Goal: Communication & Community: Participate in discussion

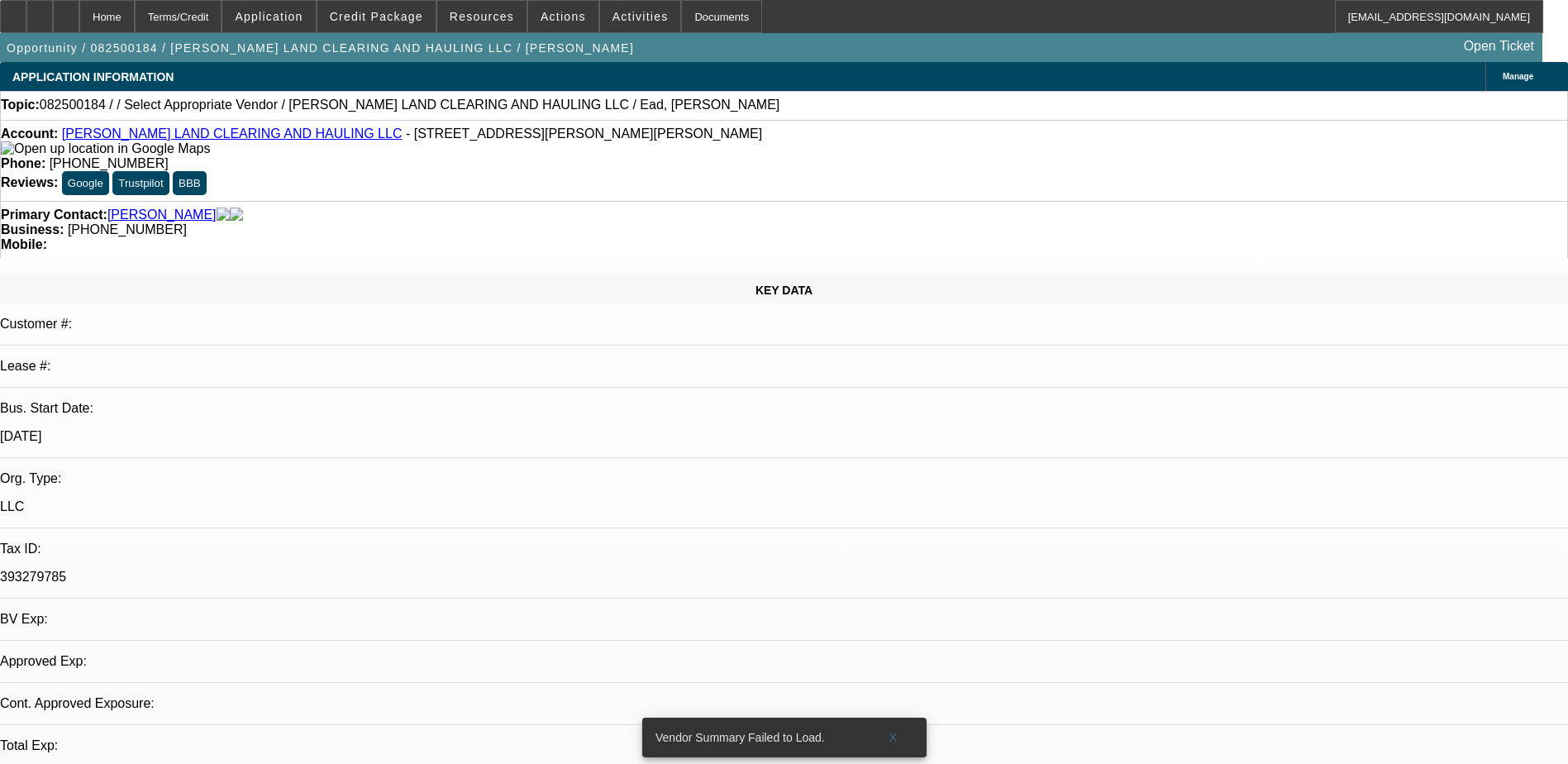
select select "0"
select select "2"
select select "0.1"
select select "1"
select select "2"
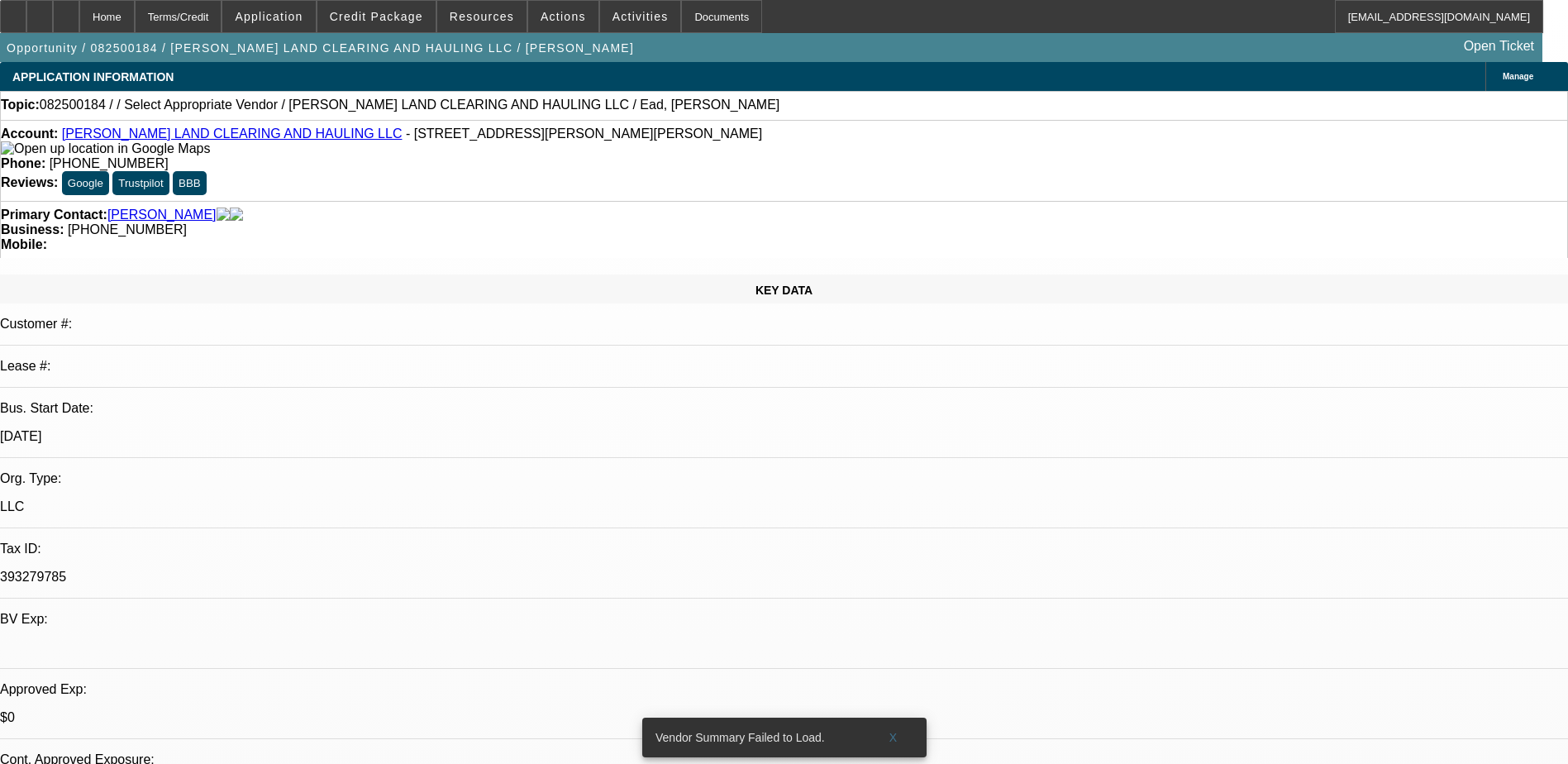
select select "4"
radio input "true"
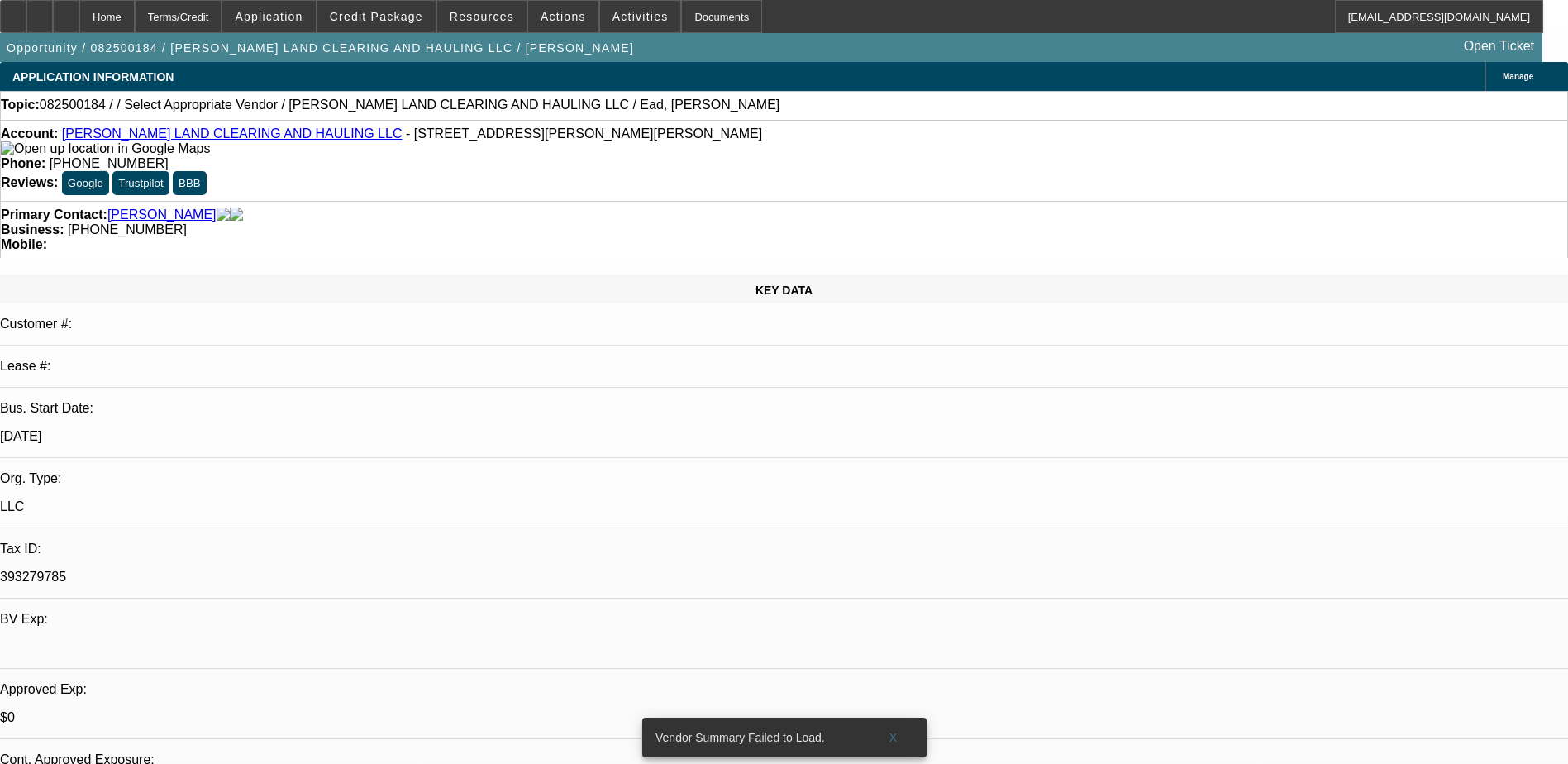
type textarea "Jeff hopes be in a position to get trailer attachments by the eoy, will stay in…"
radio input "true"
click at [550, 13] on span "Actions" at bounding box center [562, 17] width 45 height 14
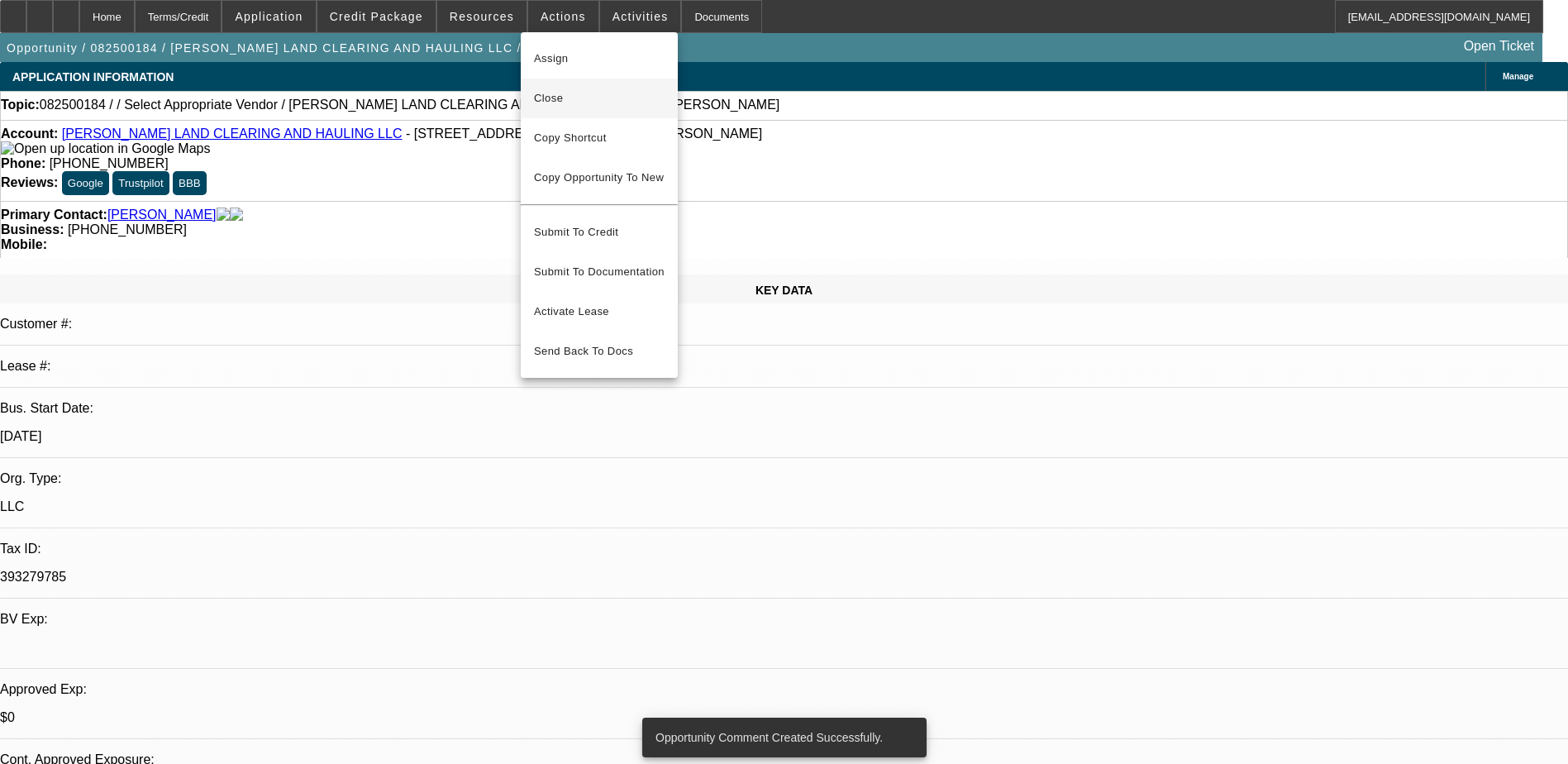
click at [602, 103] on span "Close" at bounding box center [600, 98] width 131 height 20
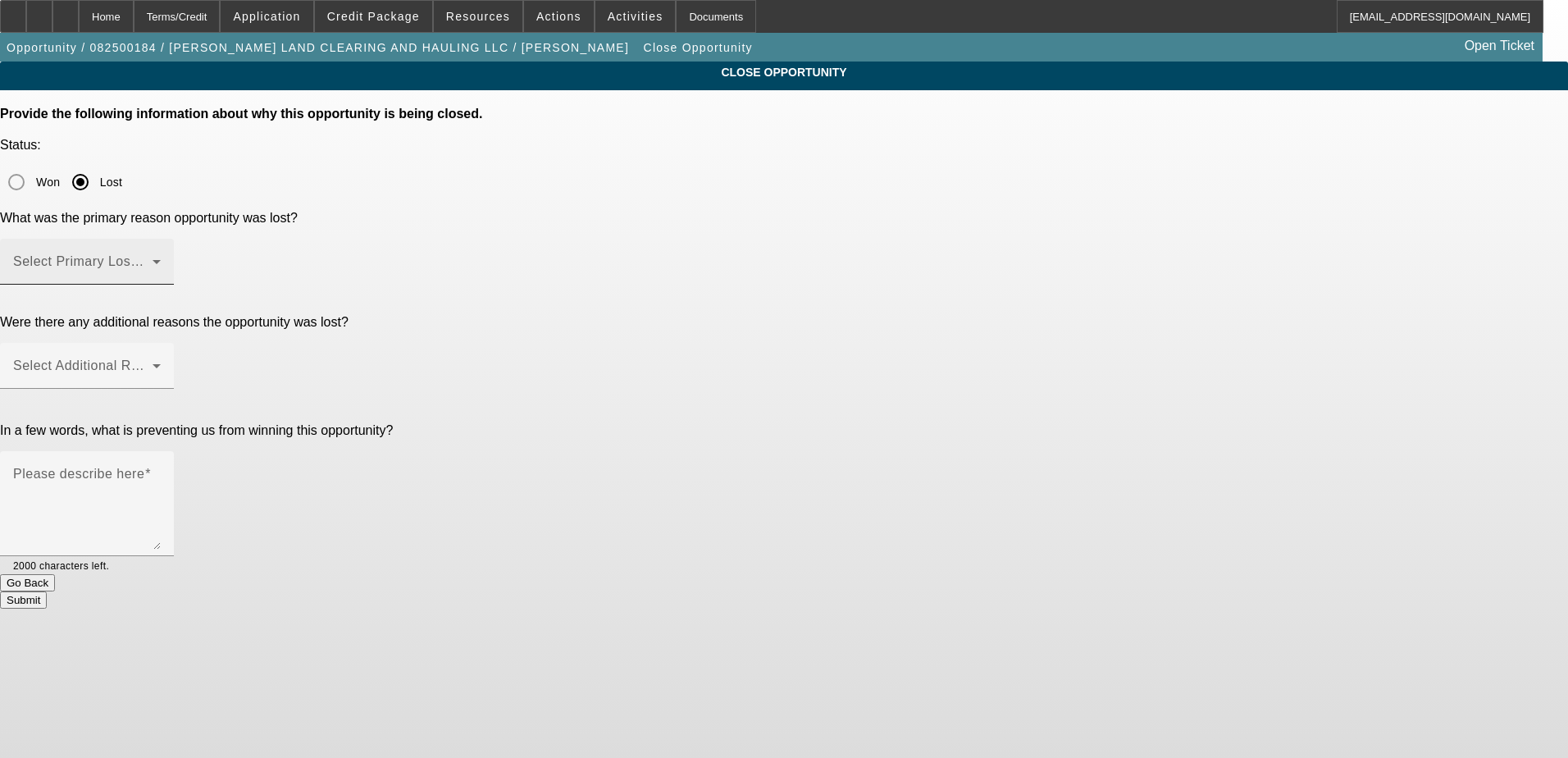
click at [160, 239] on div "Select Primary Lost Reason" at bounding box center [87, 262] width 148 height 46
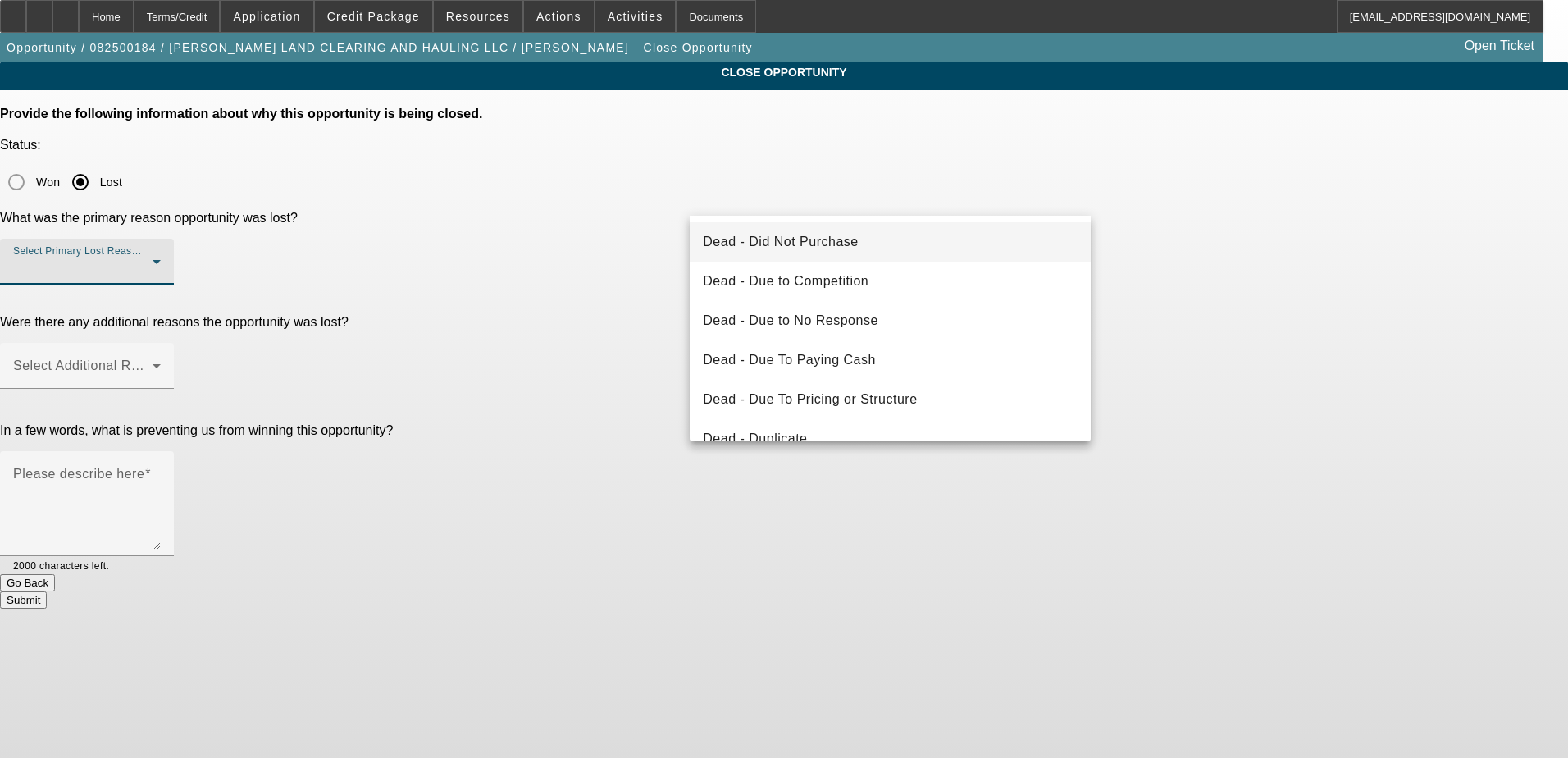
click at [849, 244] on span "Dead - Did Not Purchase" at bounding box center [781, 241] width 155 height 19
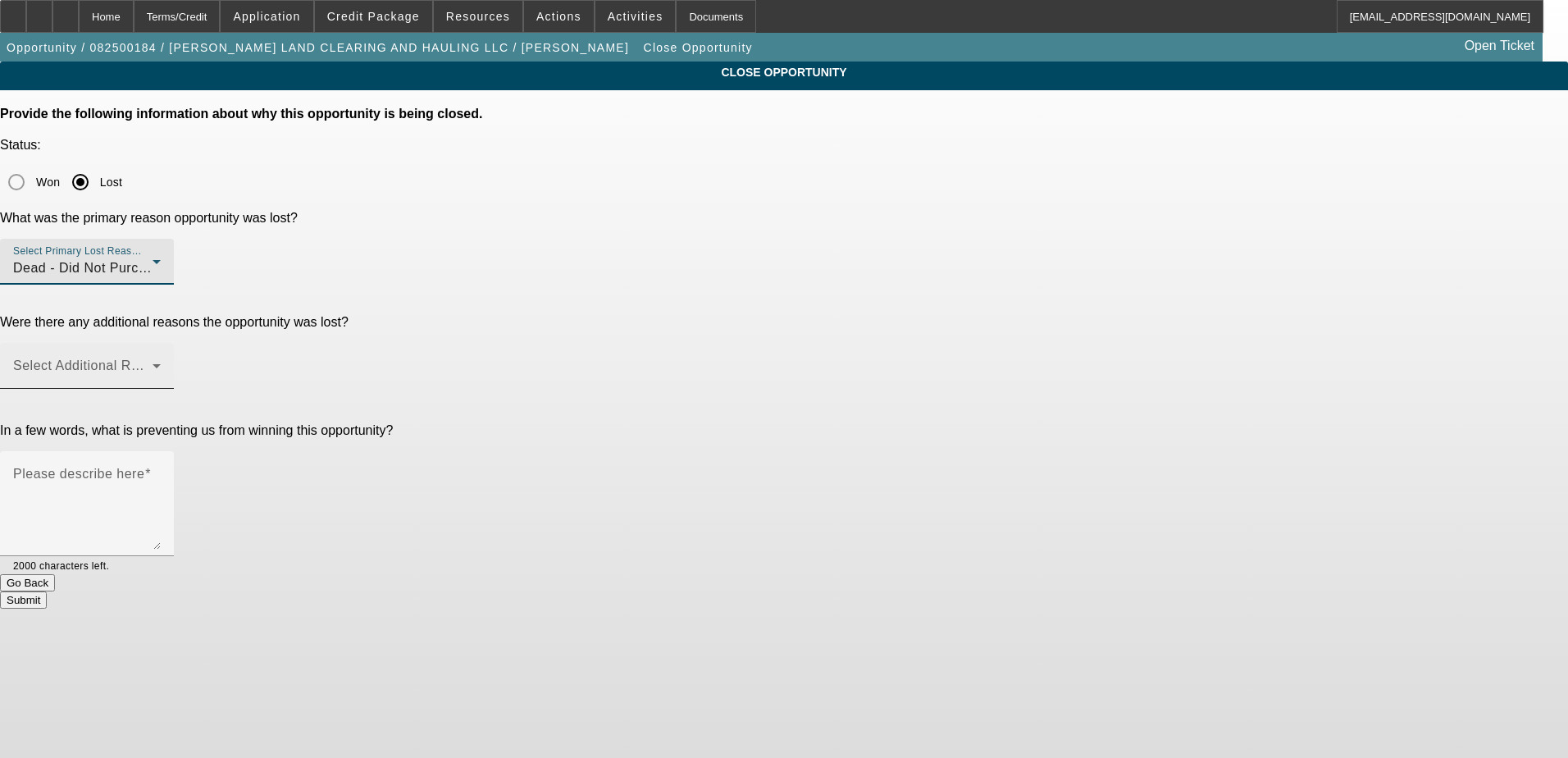
click at [153, 362] on span at bounding box center [83, 371] width 139 height 19
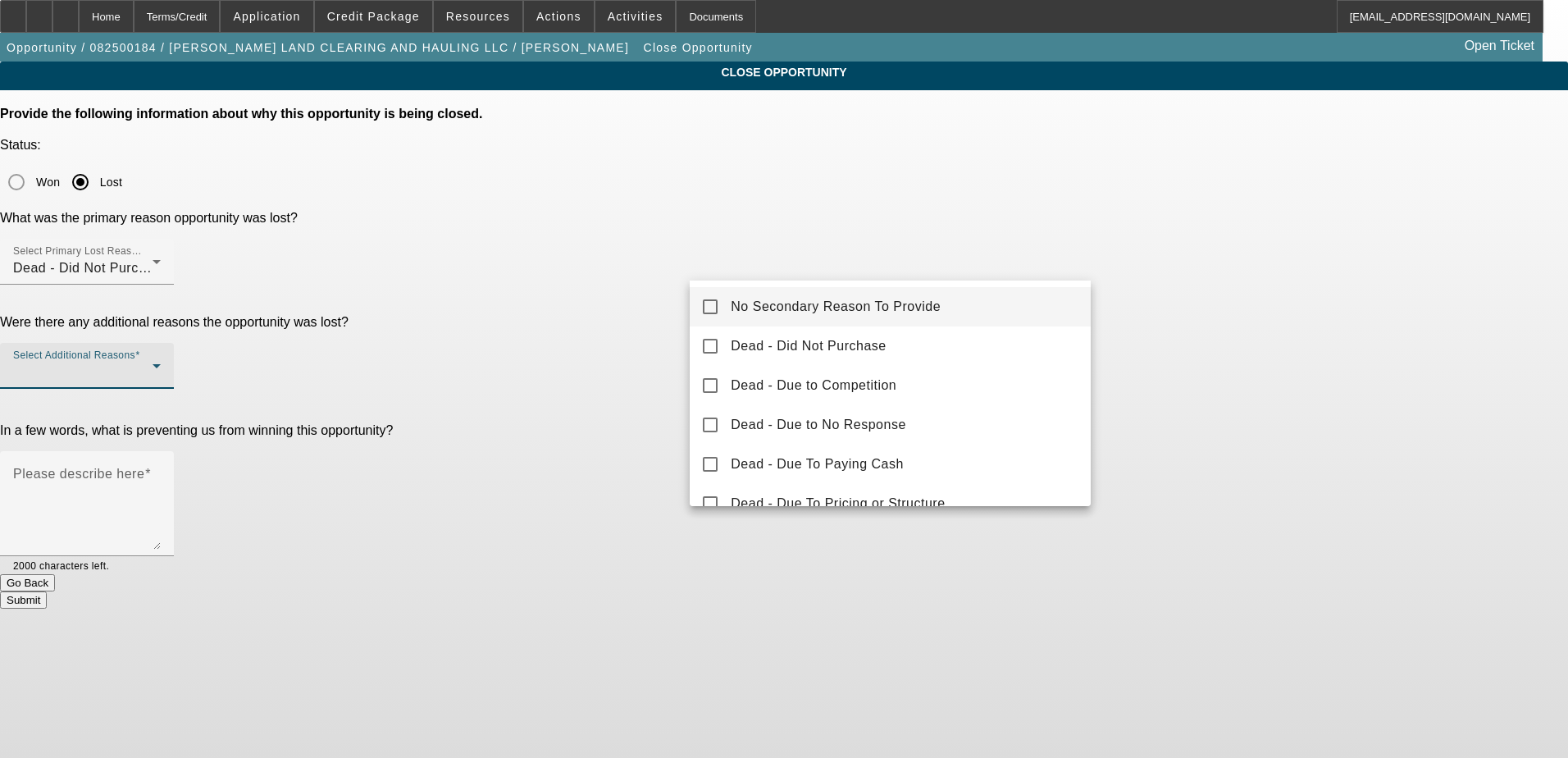
click at [833, 304] on span "No Secondary Reason To Provide" at bounding box center [835, 306] width 210 height 19
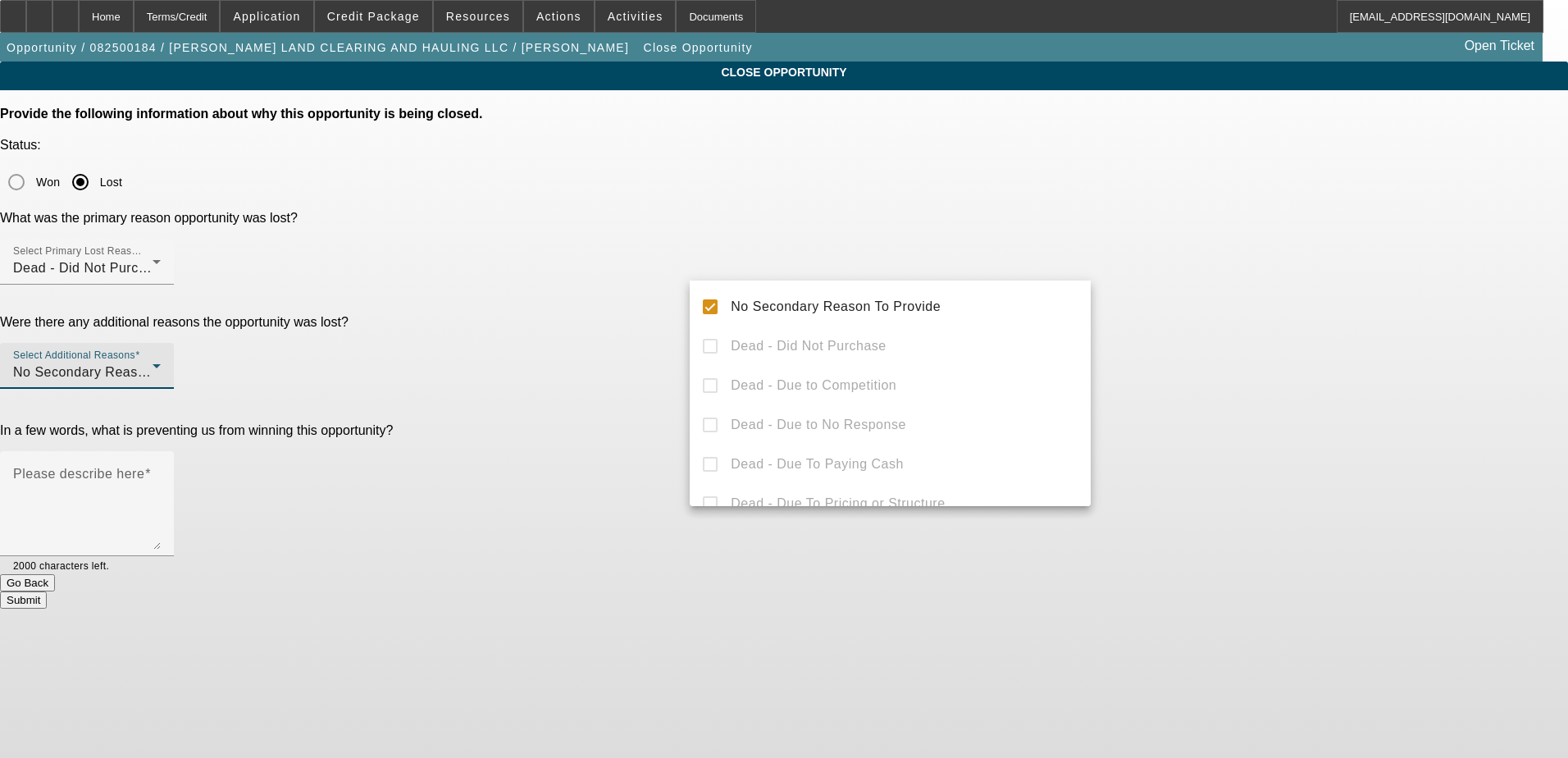
click at [627, 396] on div at bounding box center [784, 379] width 1568 height 758
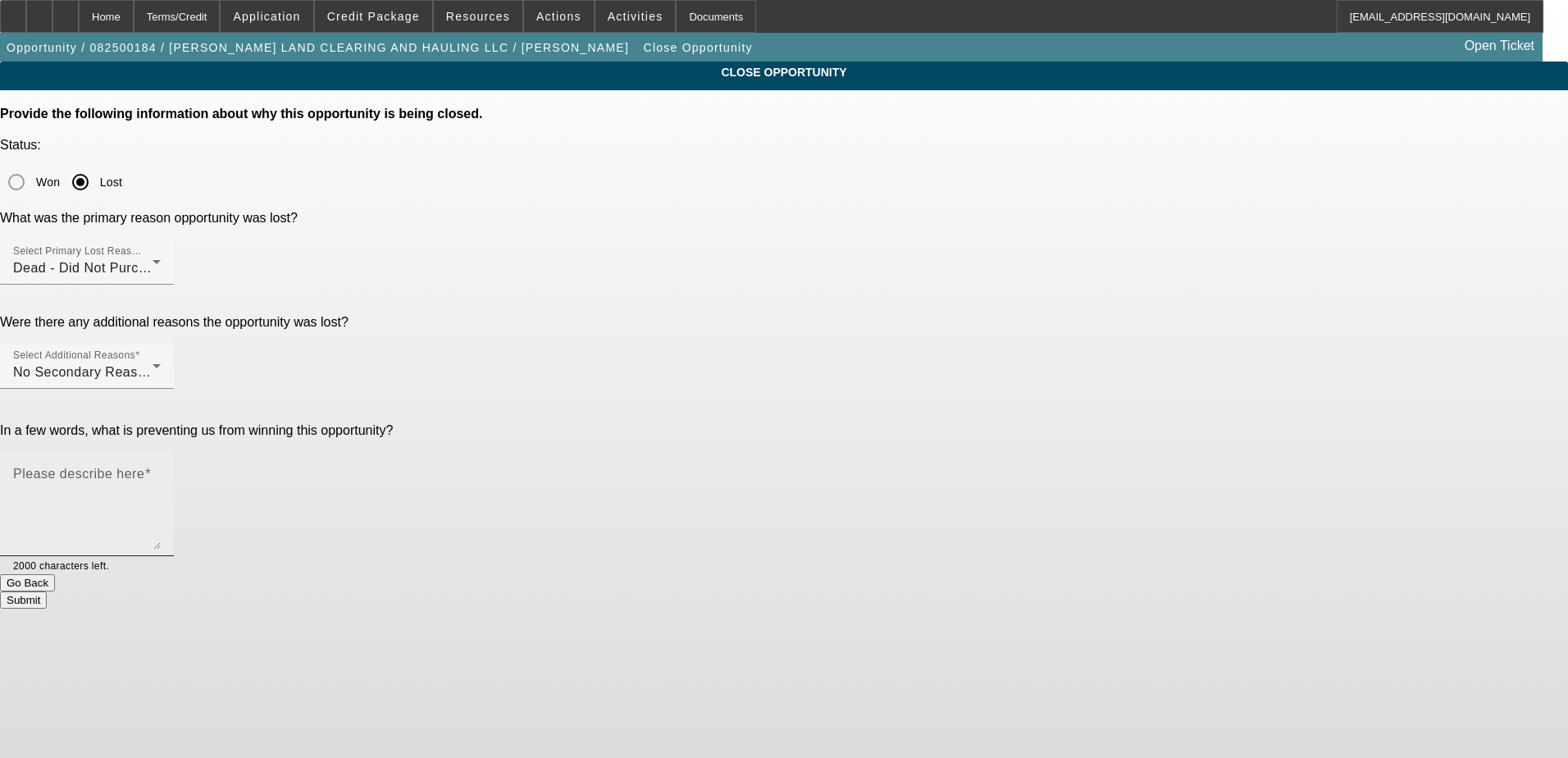
click at [160, 471] on textarea "Please describe here" at bounding box center [87, 510] width 148 height 79
type textarea "T"
click at [160, 471] on textarea "Due to DP requirements for a start-up seeking $80k" at bounding box center [87, 510] width 148 height 79
click at [160, 471] on textarea "Due to DP requirements for a start-up with no verifiable ind exp seeking $80k" at bounding box center [87, 510] width 148 height 79
type textarea "Due to DP requirements for a start-up with no verifiable ind exp seeking $80k f…"
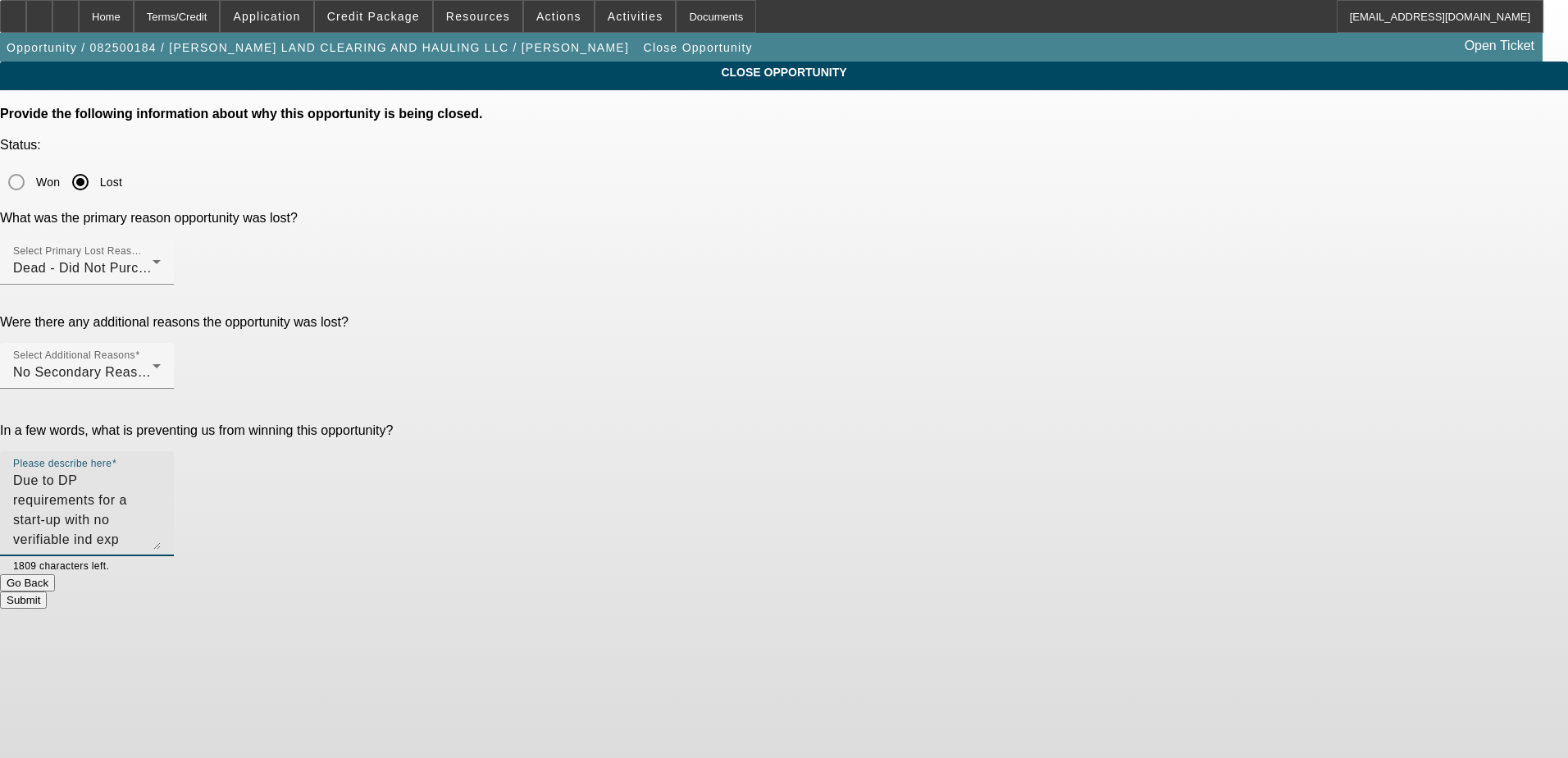
click at [46, 592] on button "Submit" at bounding box center [23, 600] width 46 height 17
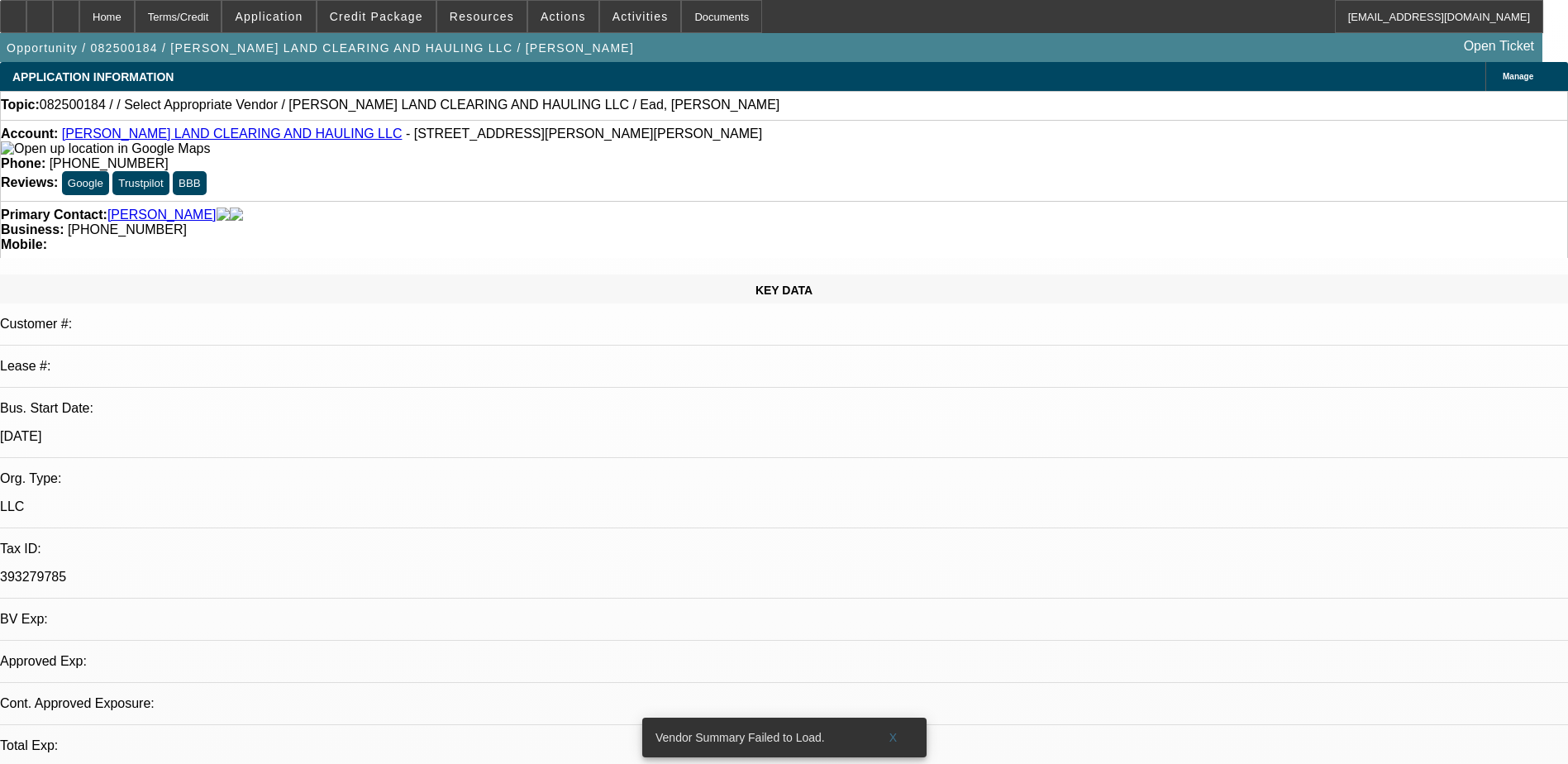
select select "0"
select select "2"
select select "0.1"
select select "1"
select select "2"
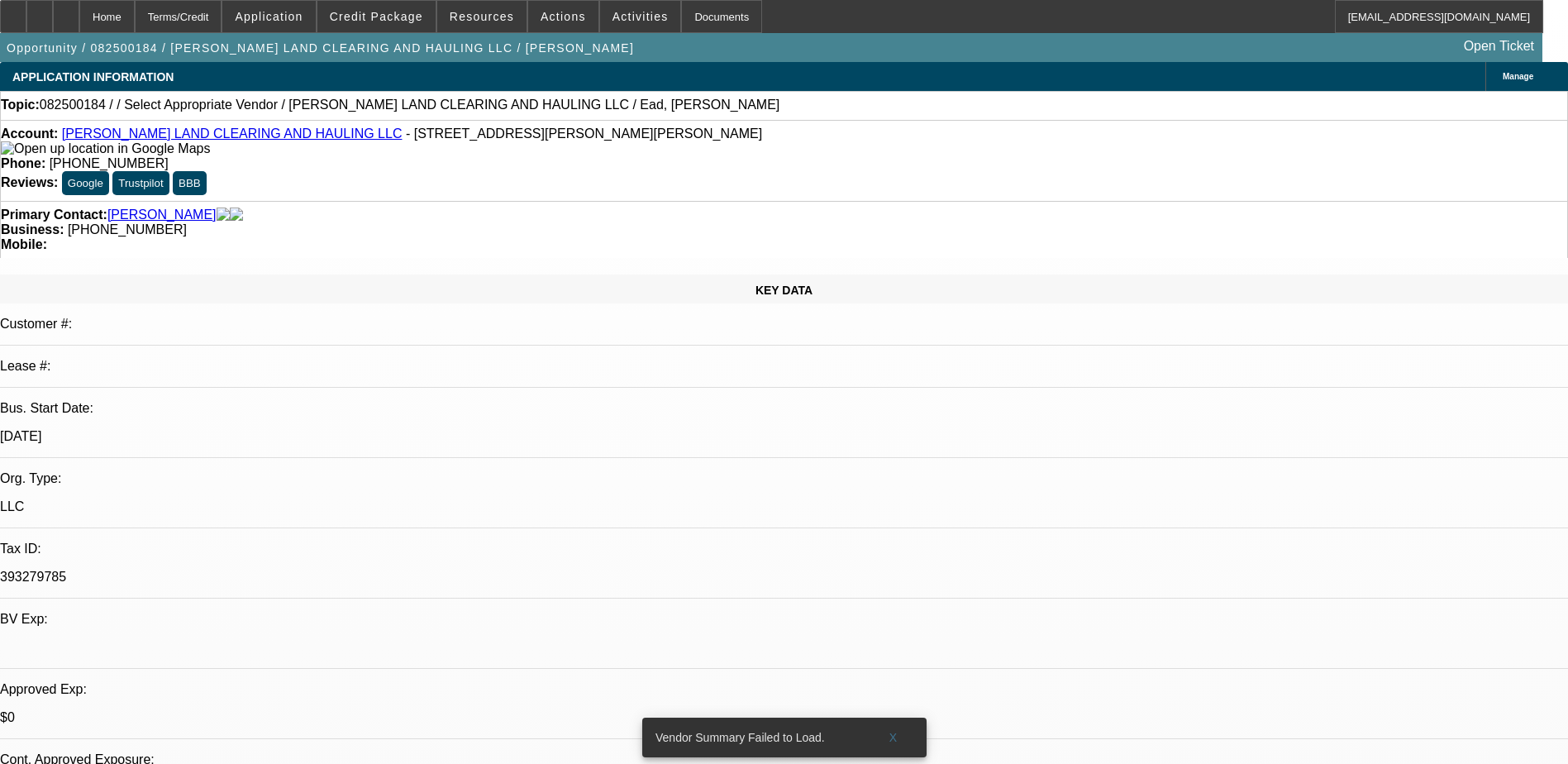
select select "4"
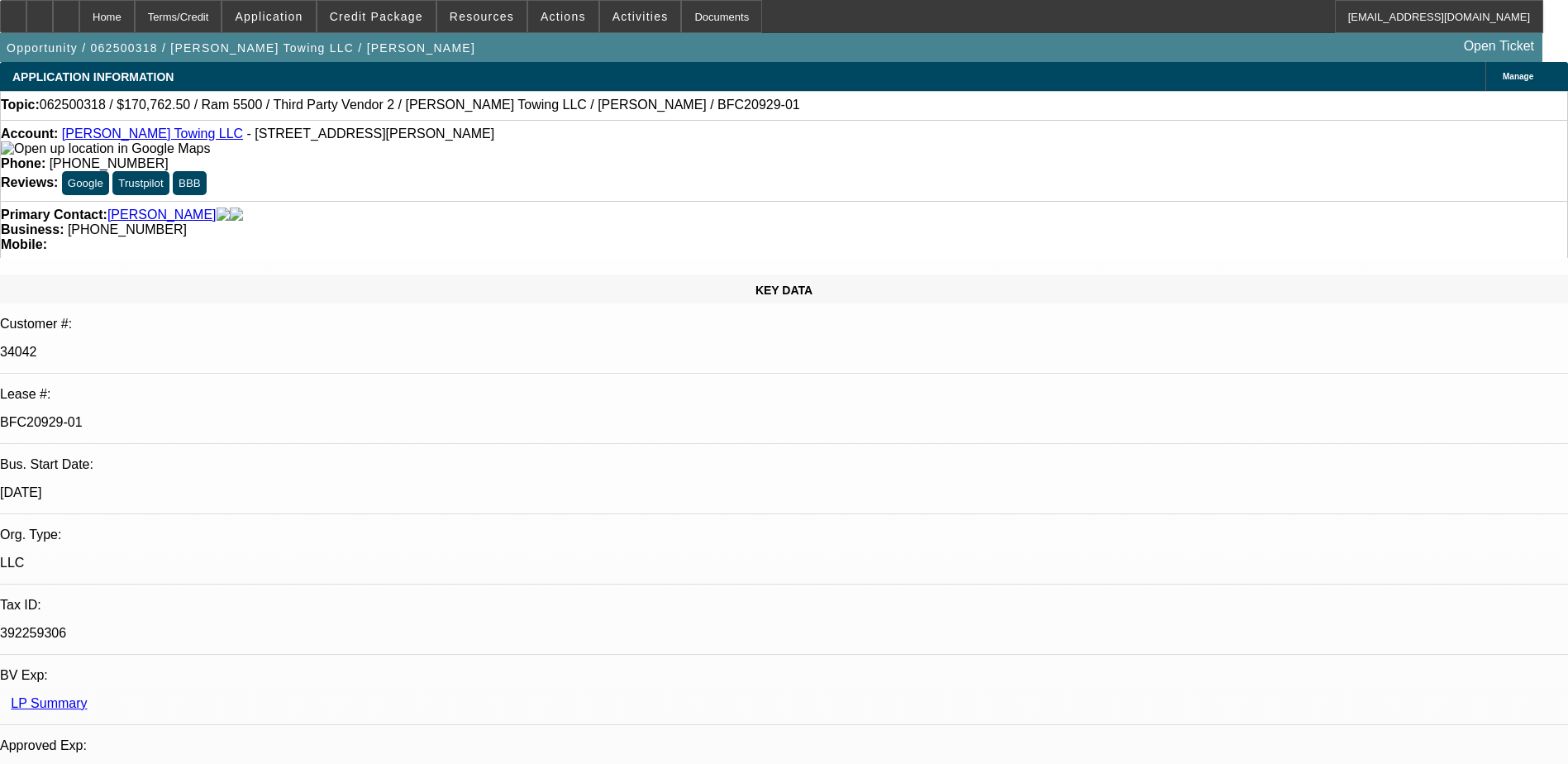
select select "0"
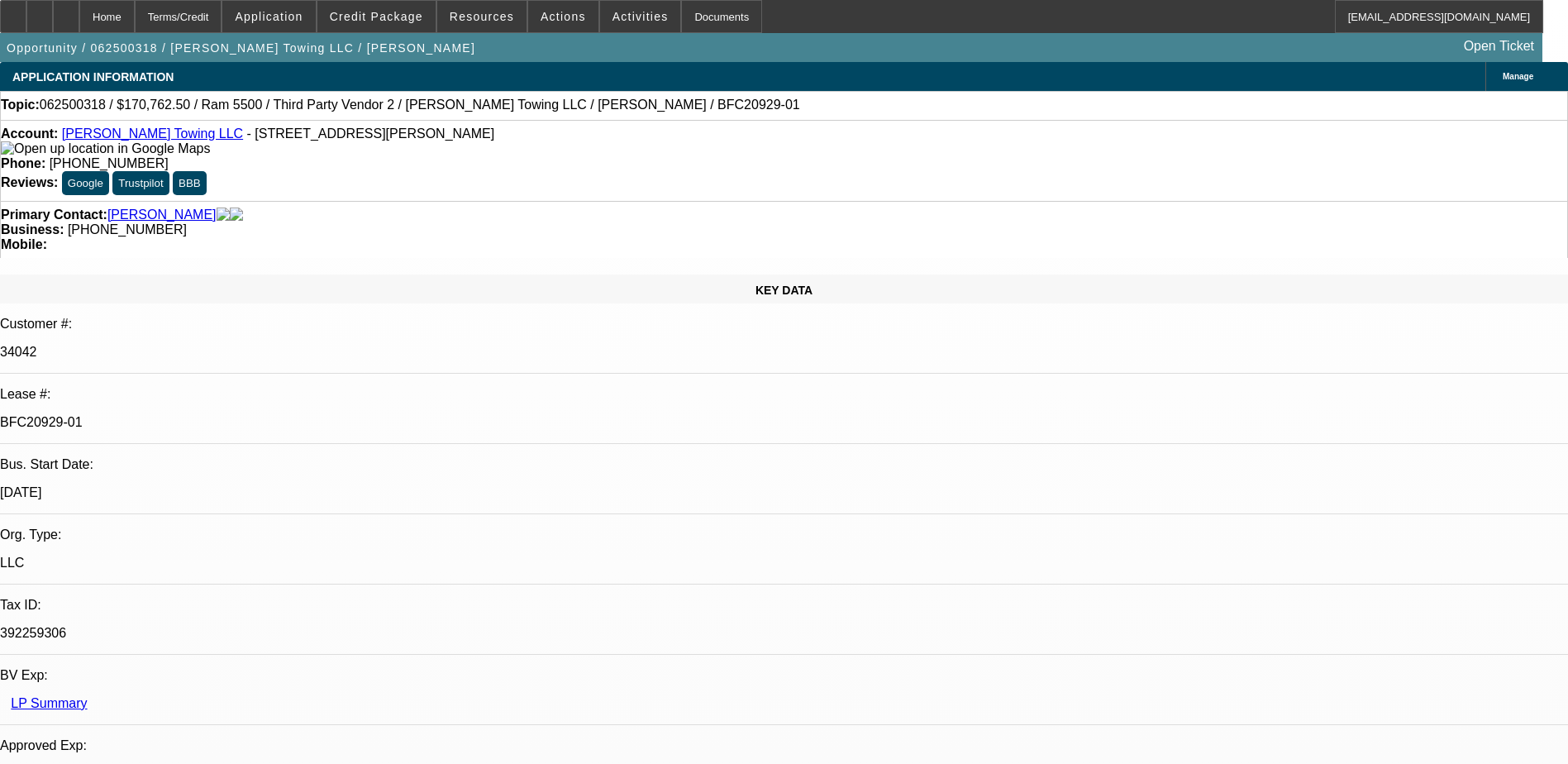
select select "0"
select select "1"
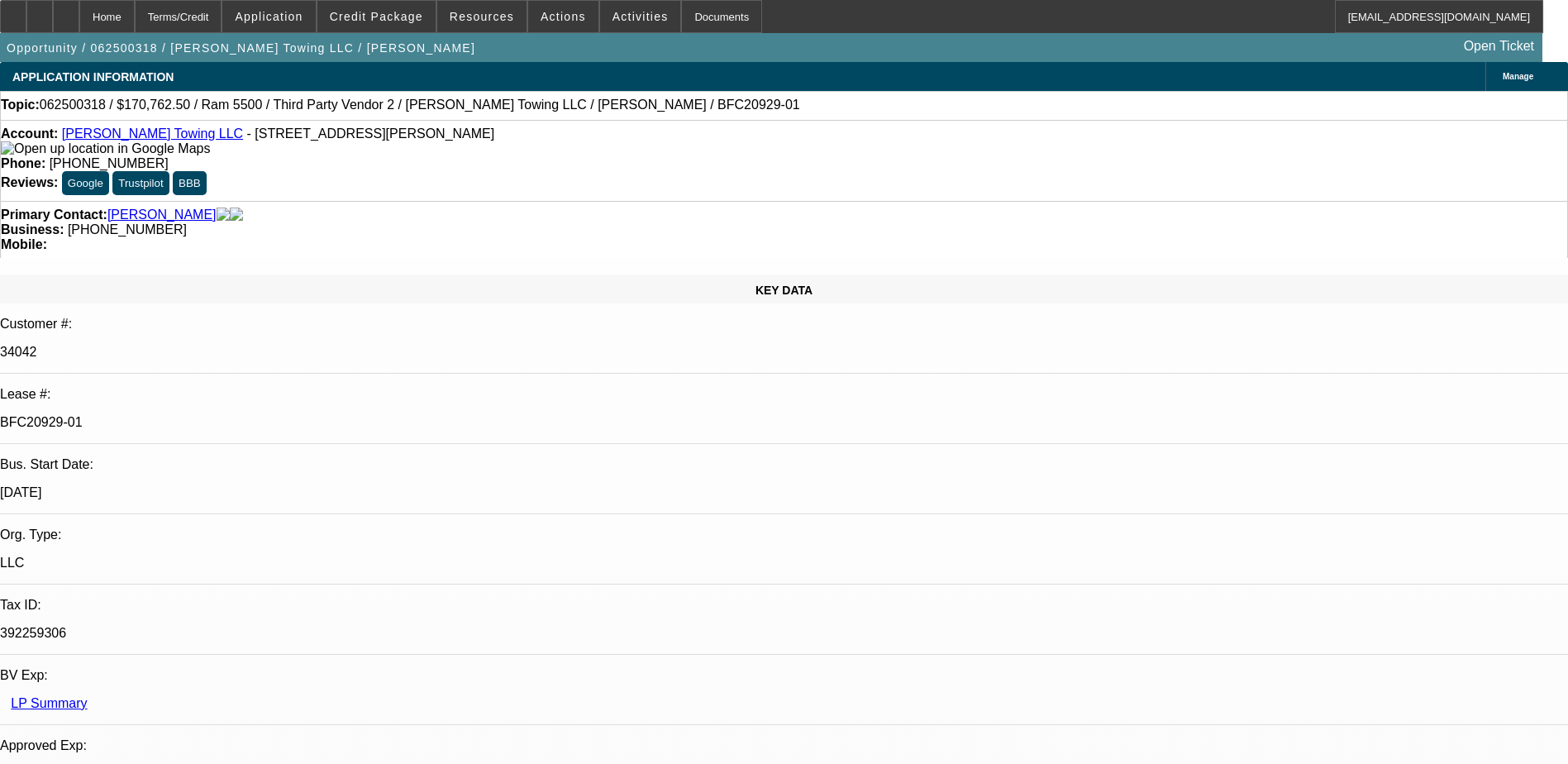
select select "2"
select select "6"
select select "1"
select select "2"
select select "6"
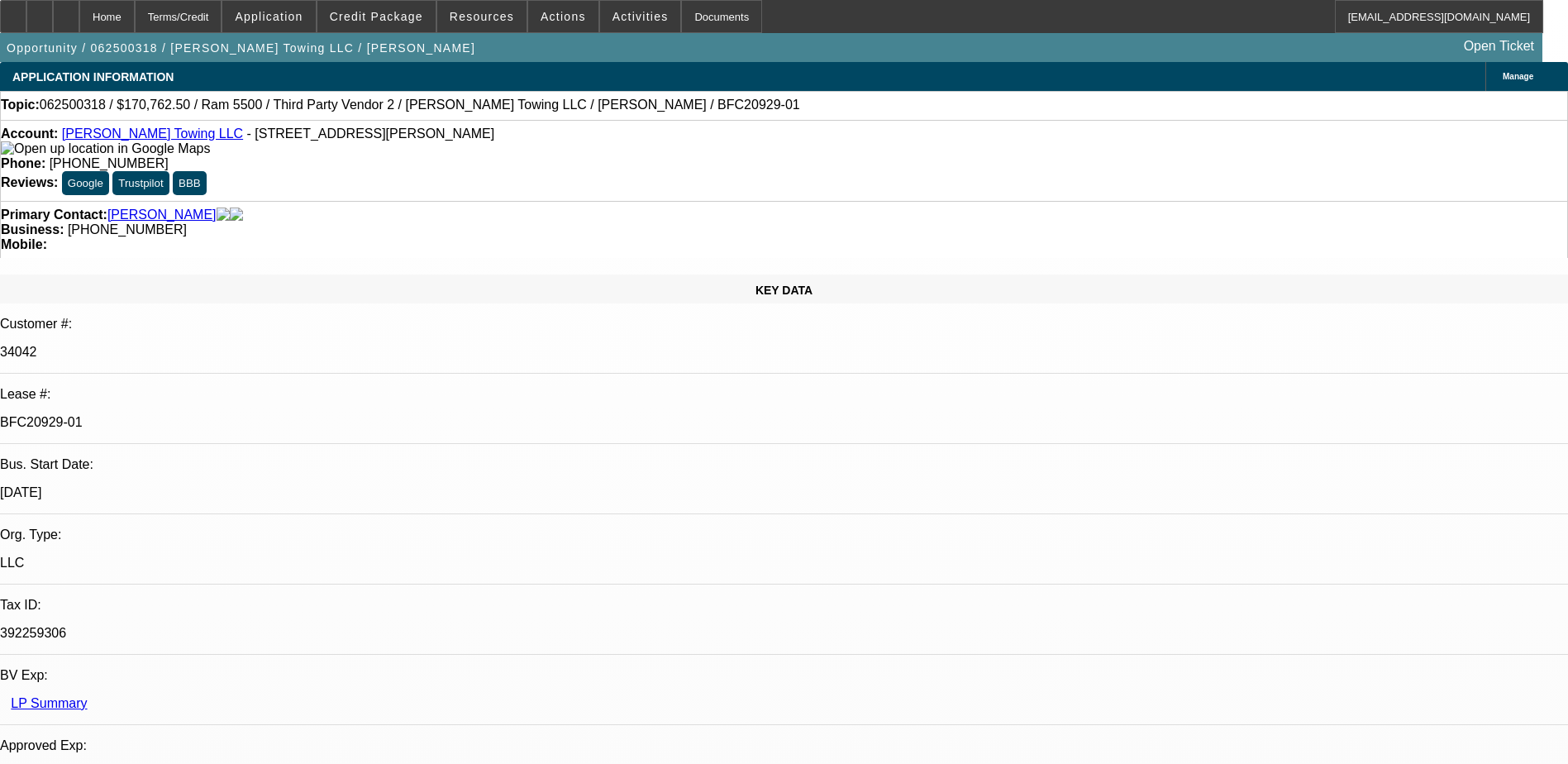
select select "1"
select select "2"
select select "6"
select select "1"
select select "2"
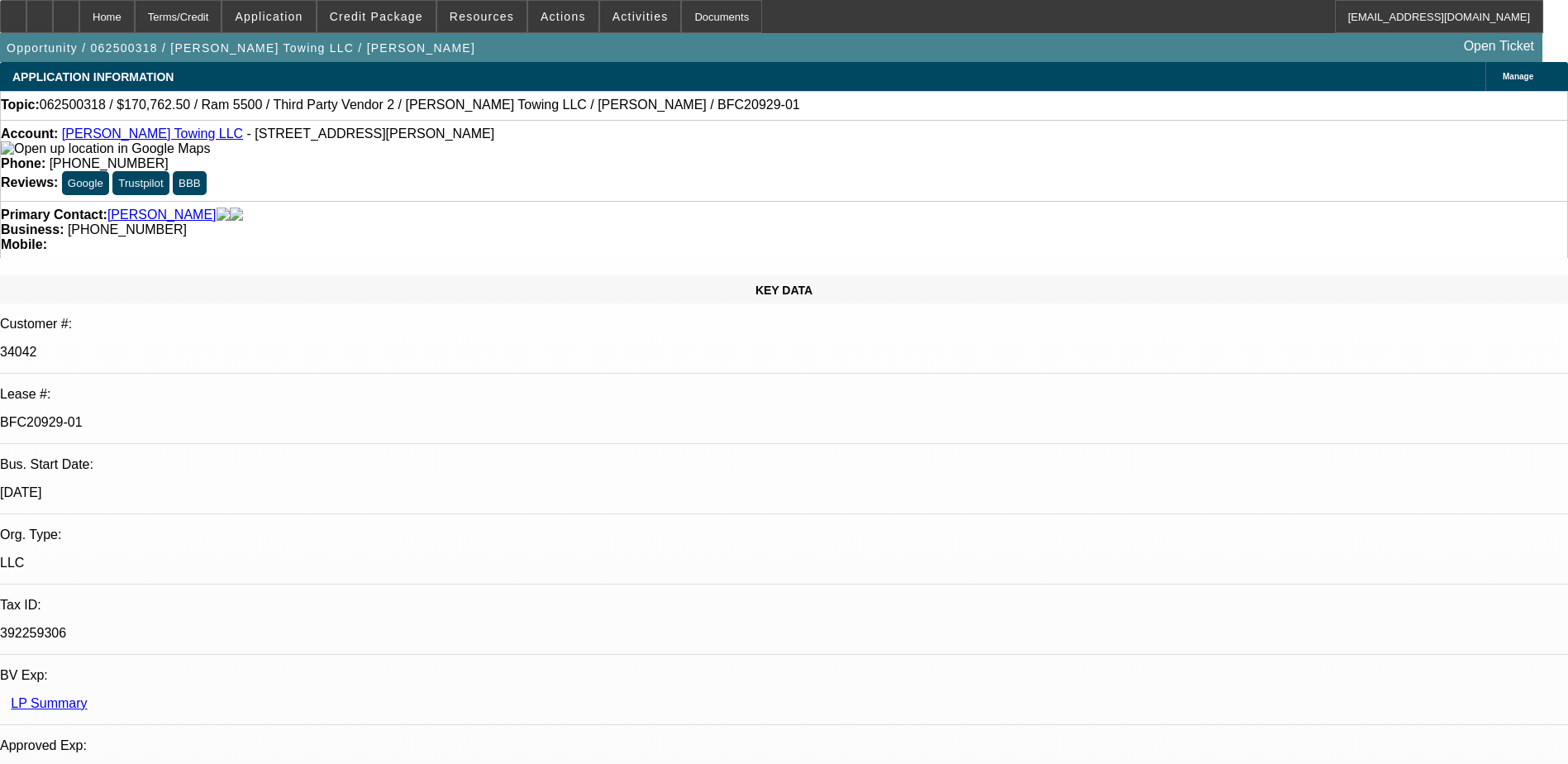
select select "6"
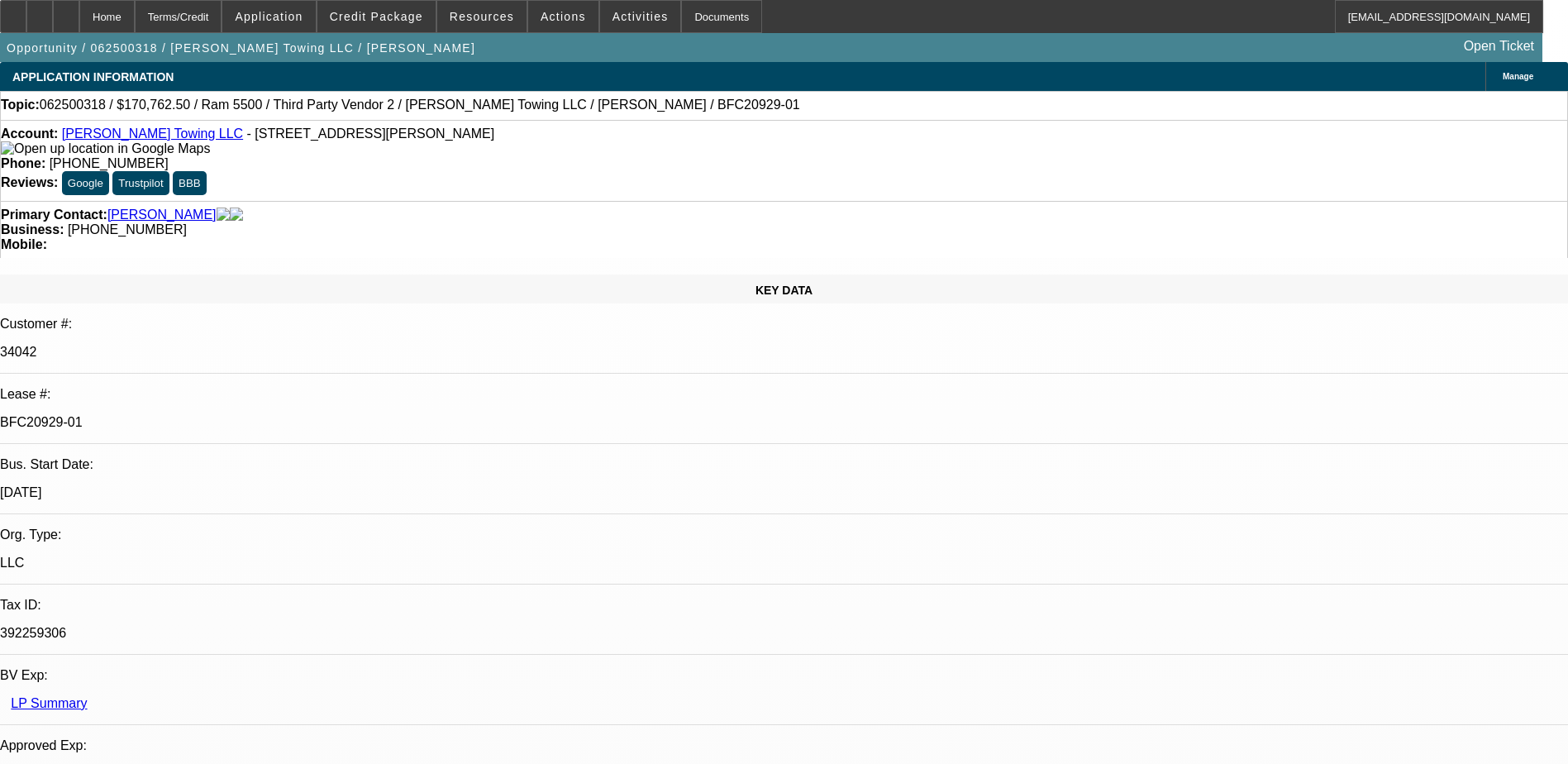
click at [111, 138] on link "[PERSON_NAME] Towing LLC" at bounding box center [152, 134] width 181 height 14
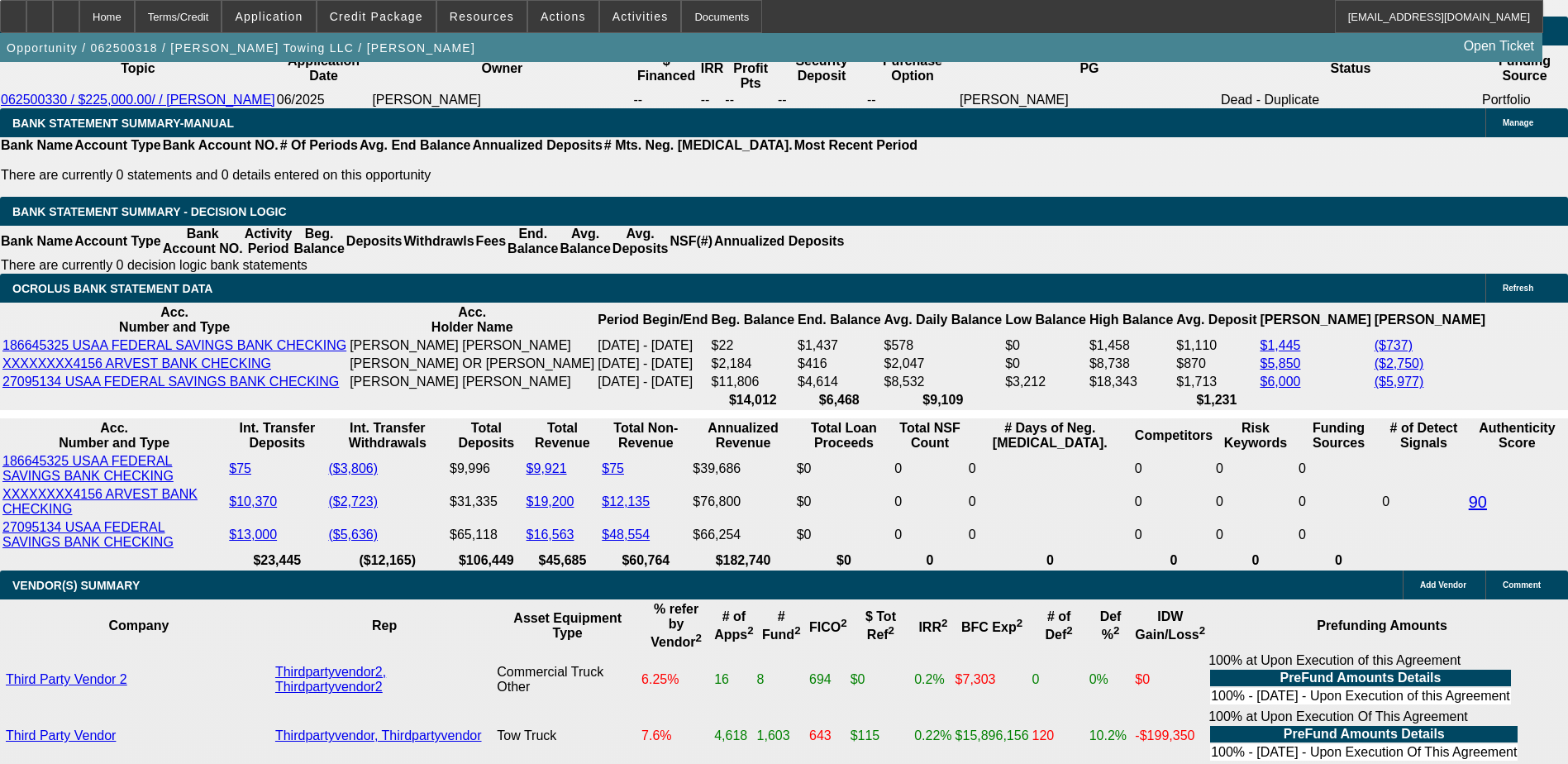
scroll to position [3224, 0]
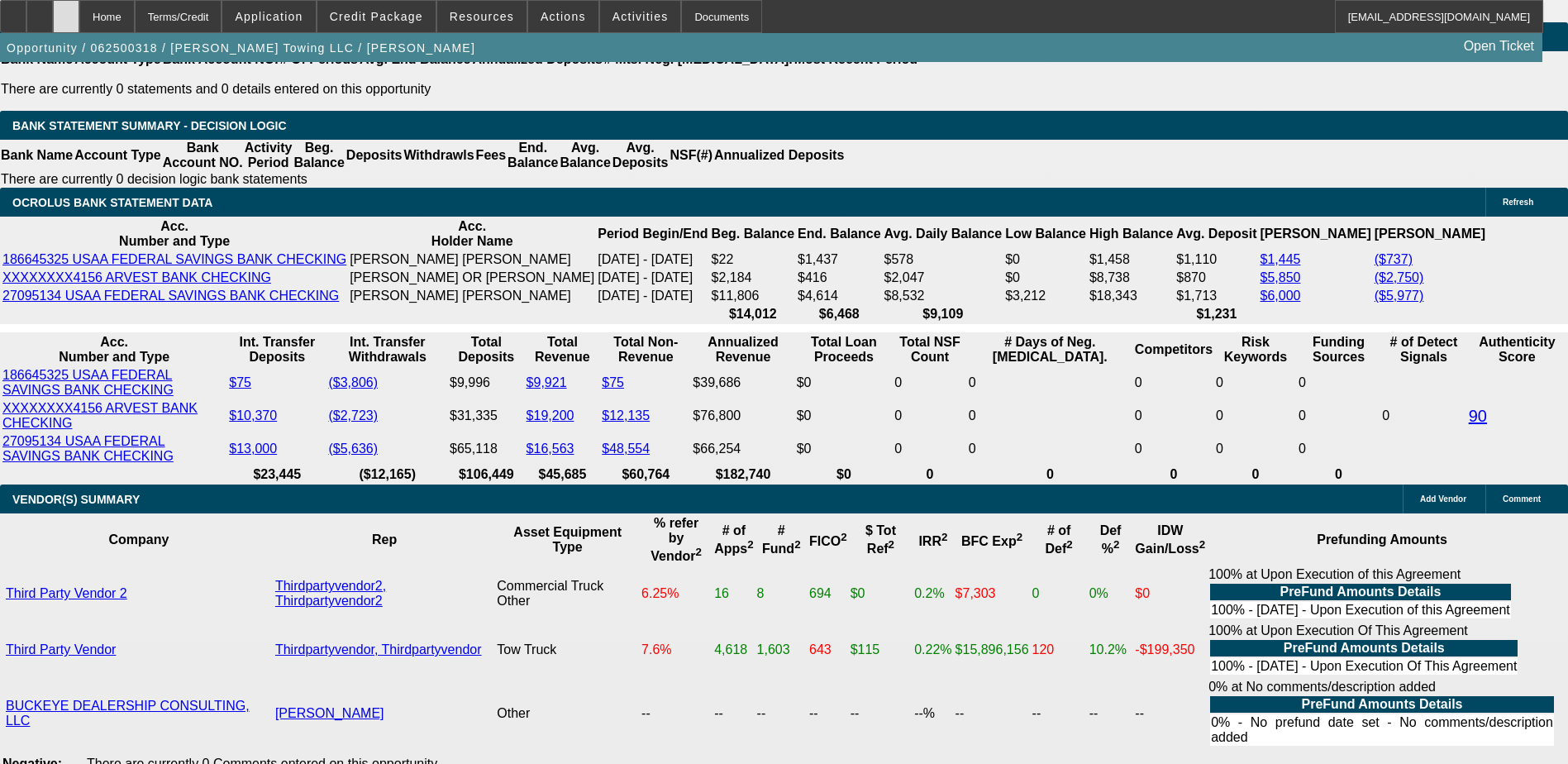
click at [79, 12] on div at bounding box center [66, 16] width 26 height 33
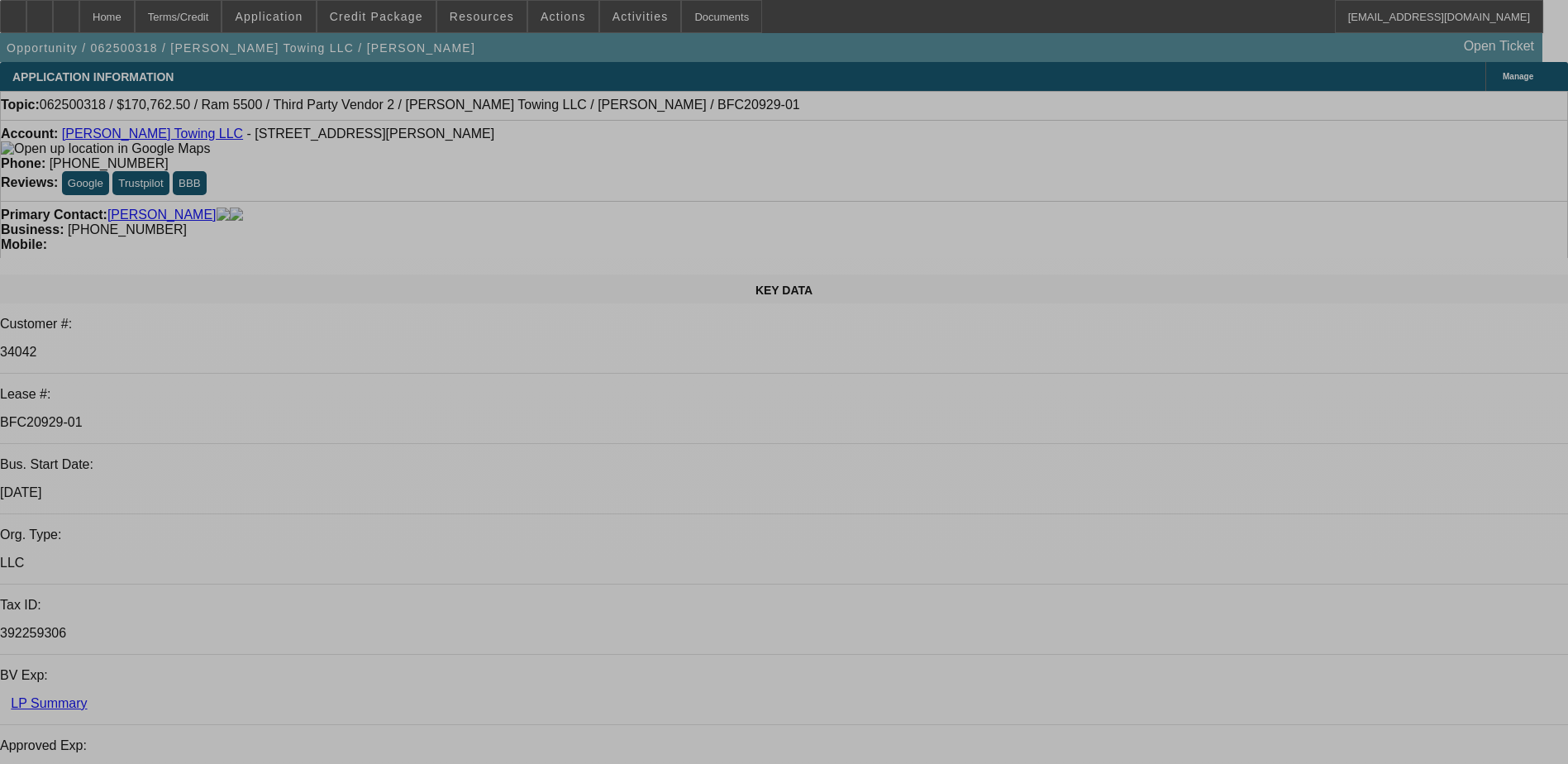
select select "0"
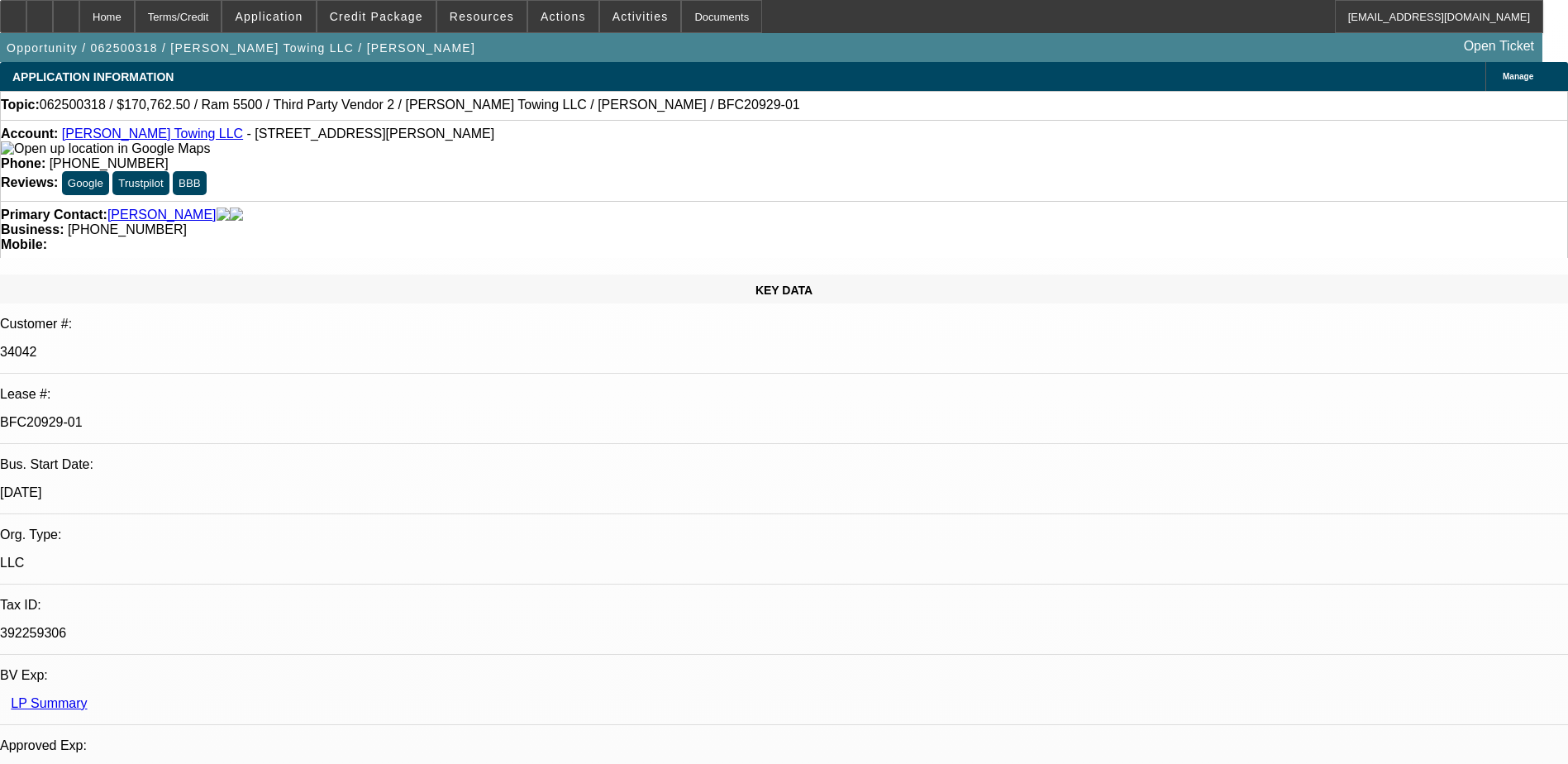
select select "0"
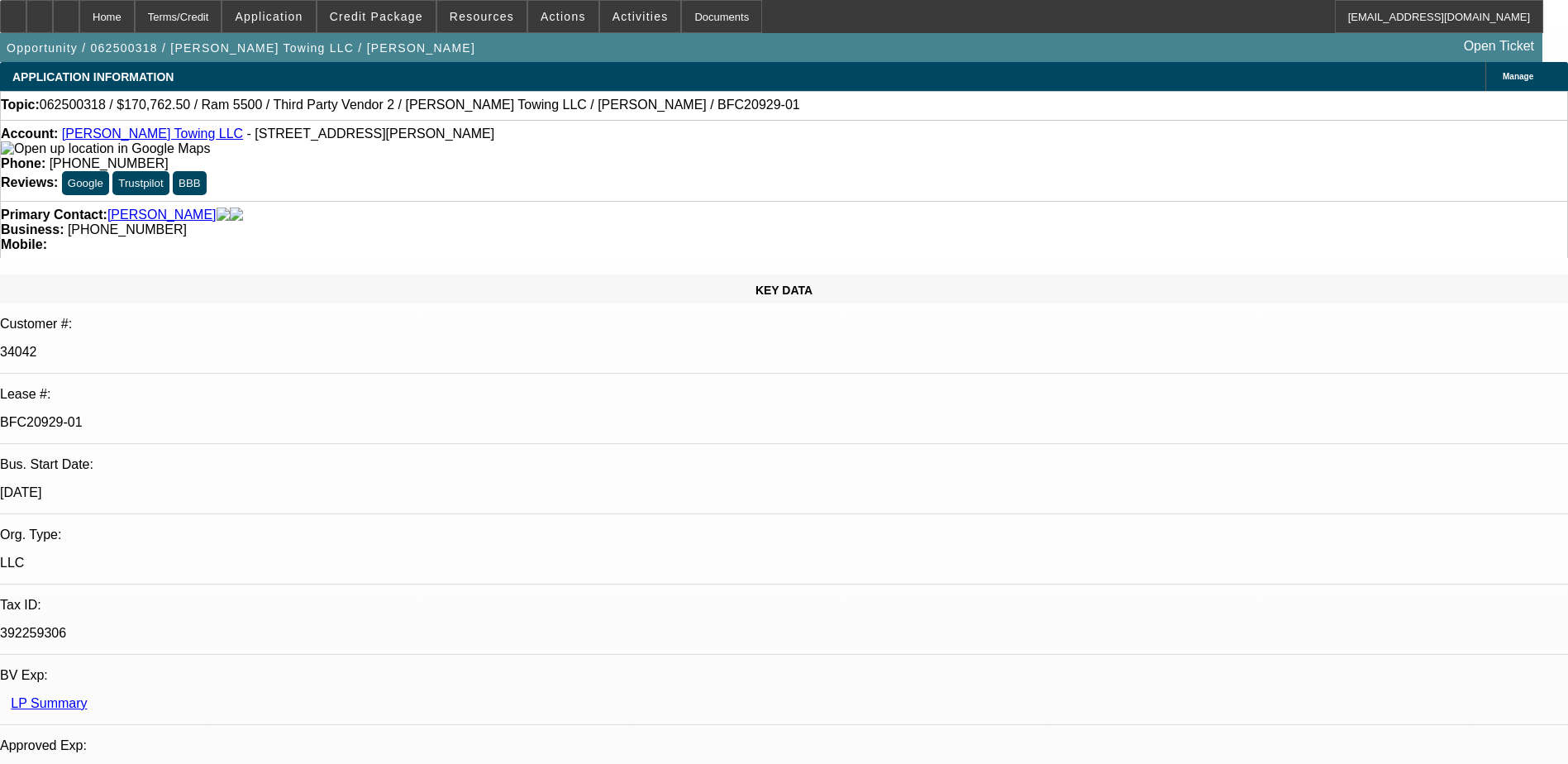
select select "0"
select select "1"
select select "2"
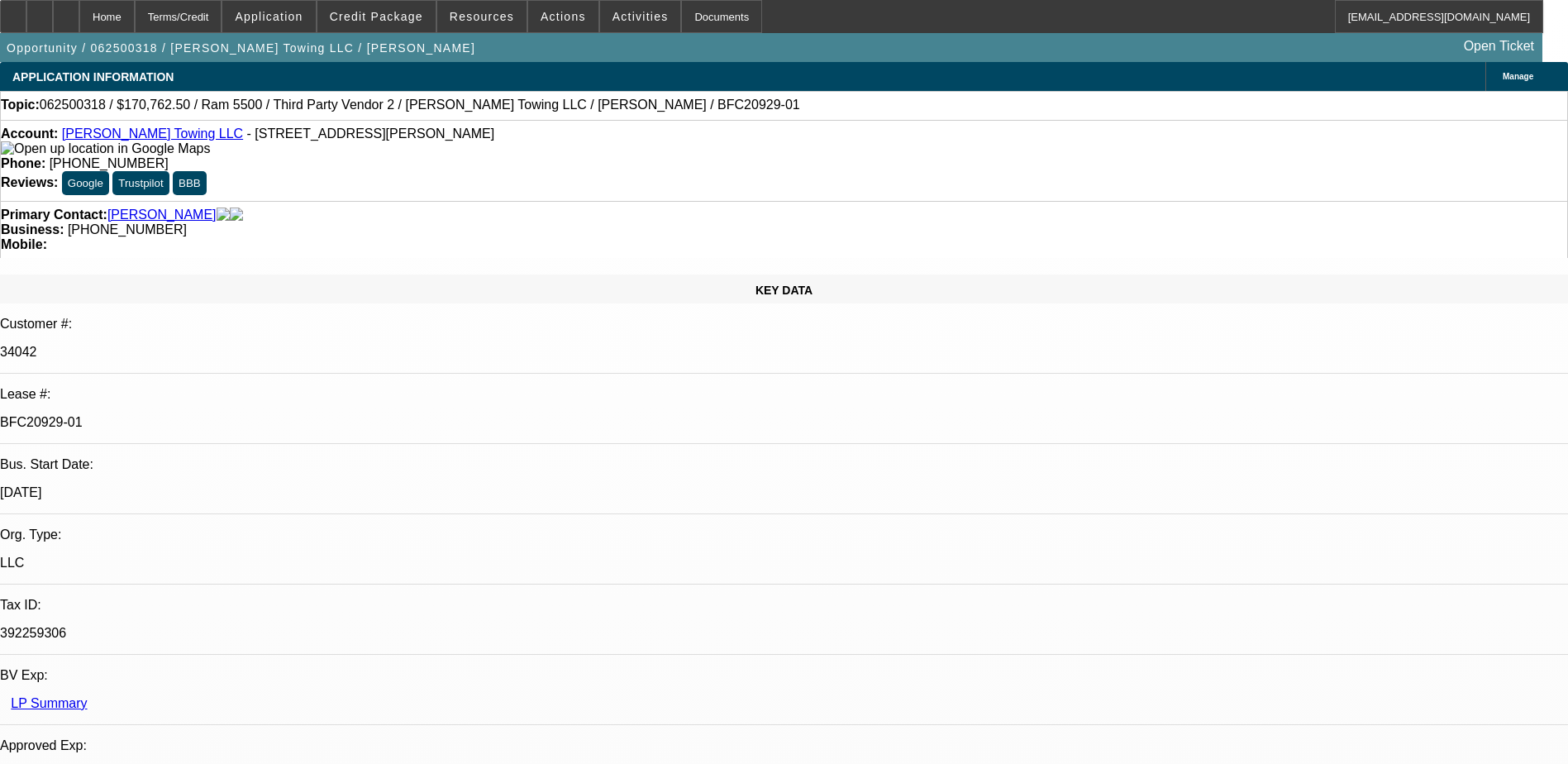
select select "6"
select select "1"
select select "2"
select select "6"
select select "1"
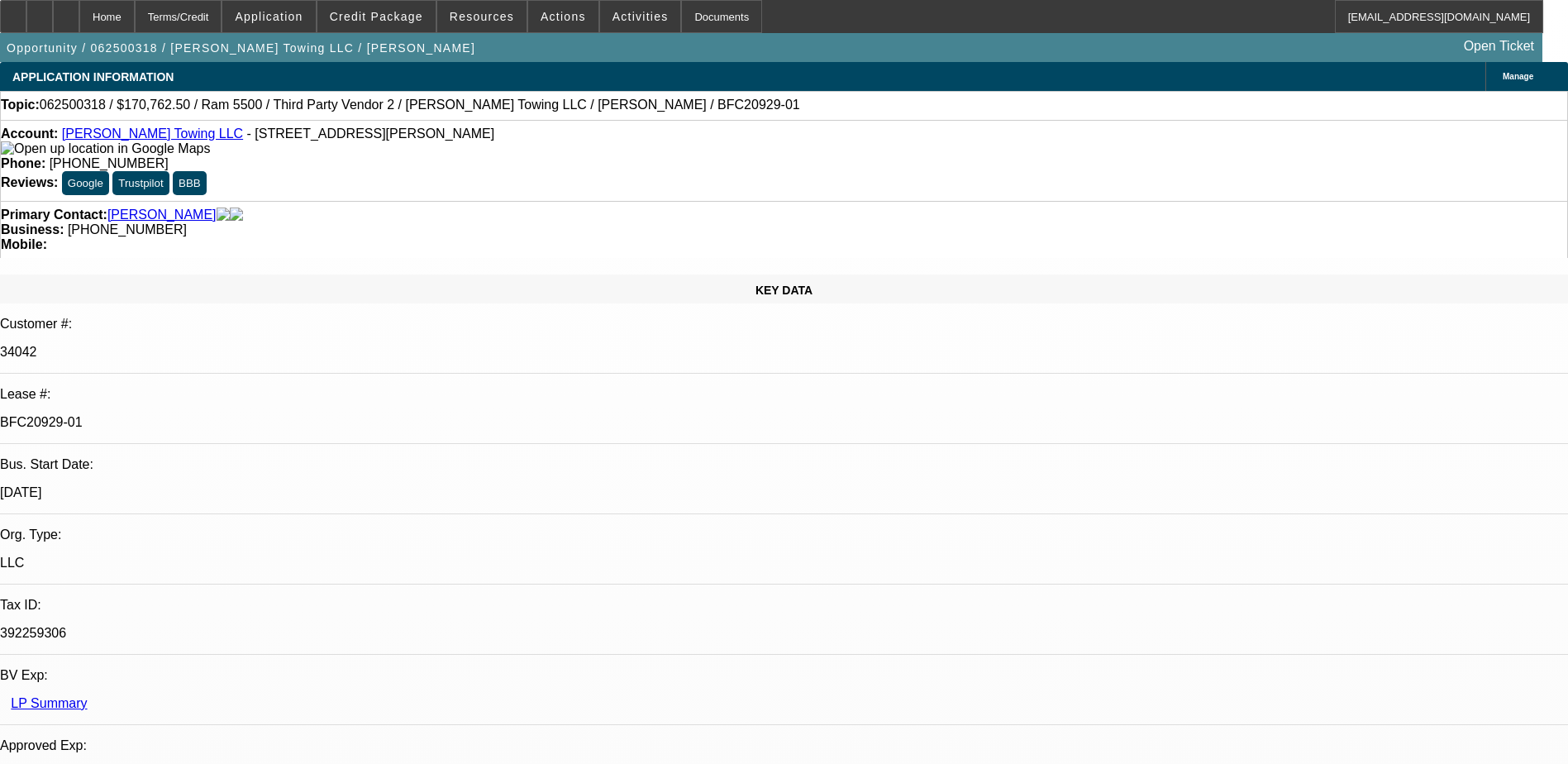
select select "2"
select select "6"
select select "1"
select select "2"
select select "6"
